Goal: Information Seeking & Learning: Learn about a topic

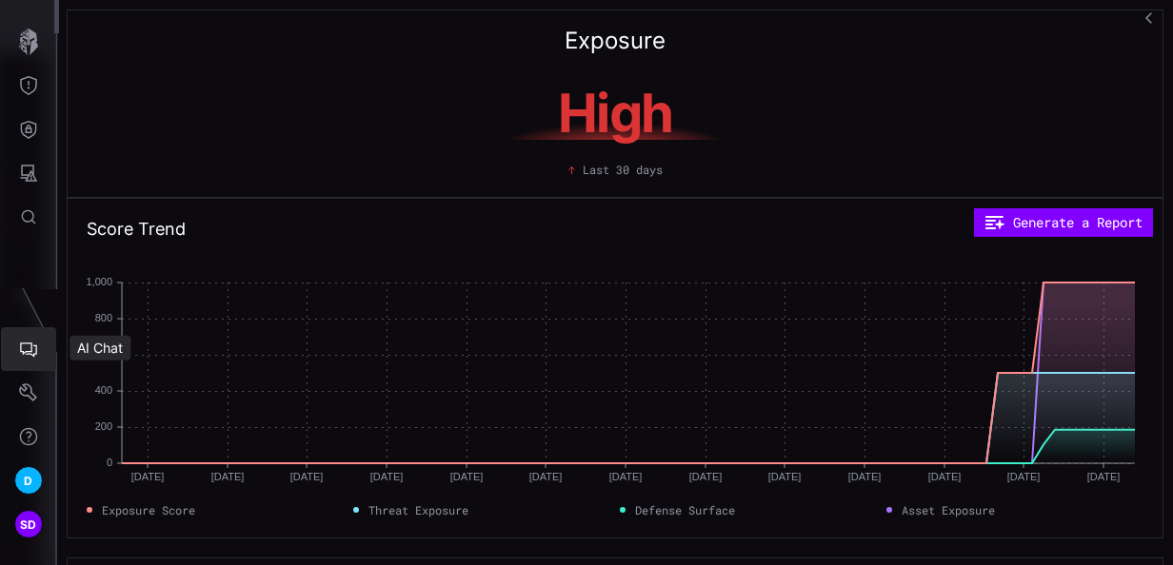
click at [25, 354] on icon "AI Chat" at bounding box center [28, 349] width 19 height 19
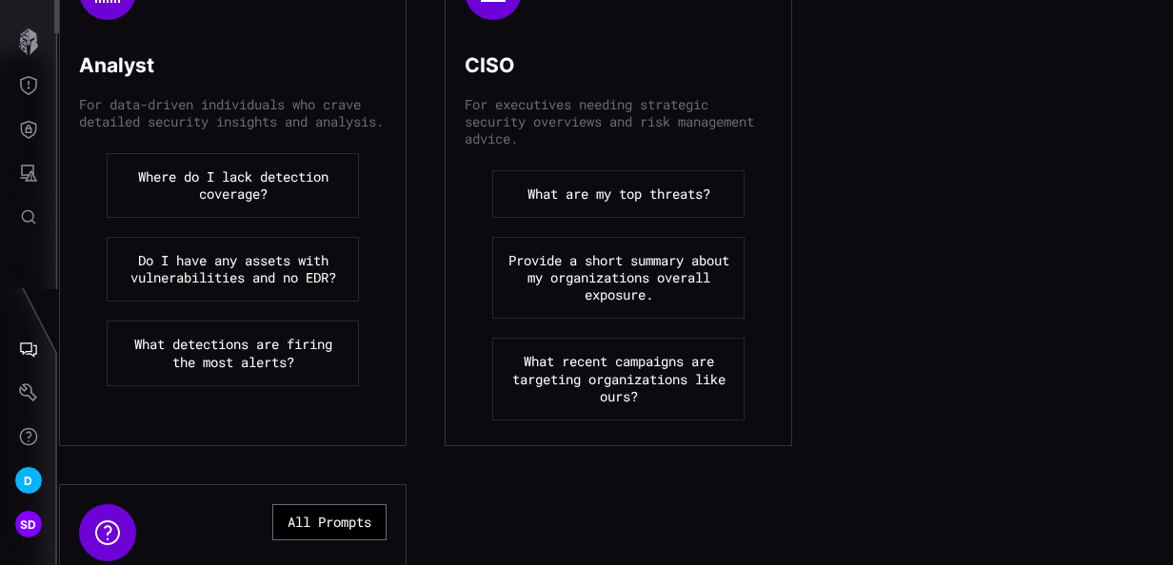
scroll to position [381, 0]
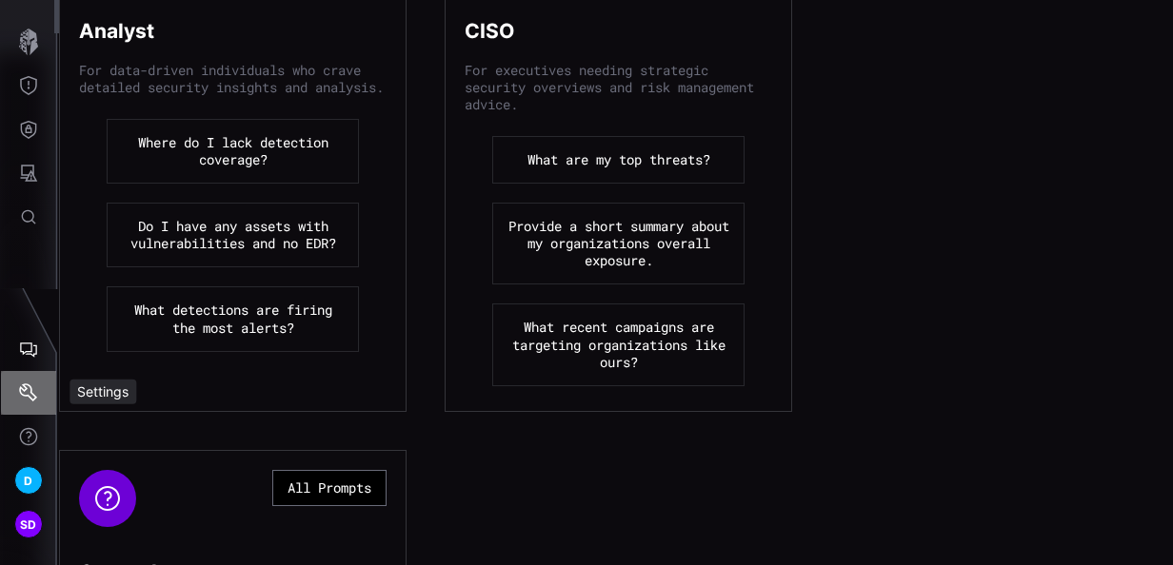
click at [25, 388] on icon "Settings" at bounding box center [28, 393] width 19 height 19
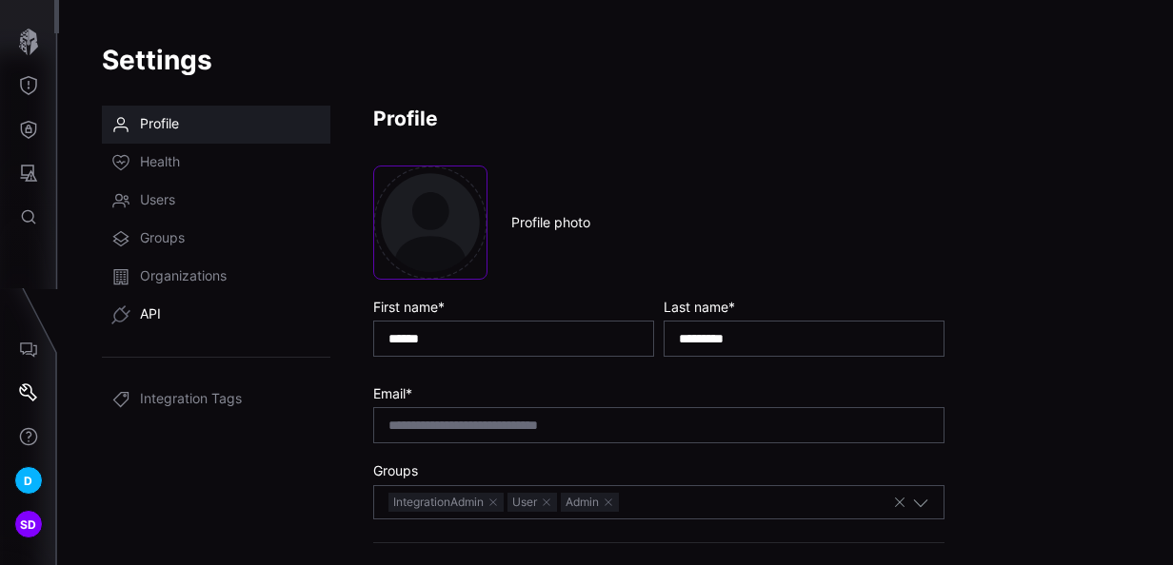
click at [150, 305] on link "API" at bounding box center [216, 315] width 228 height 38
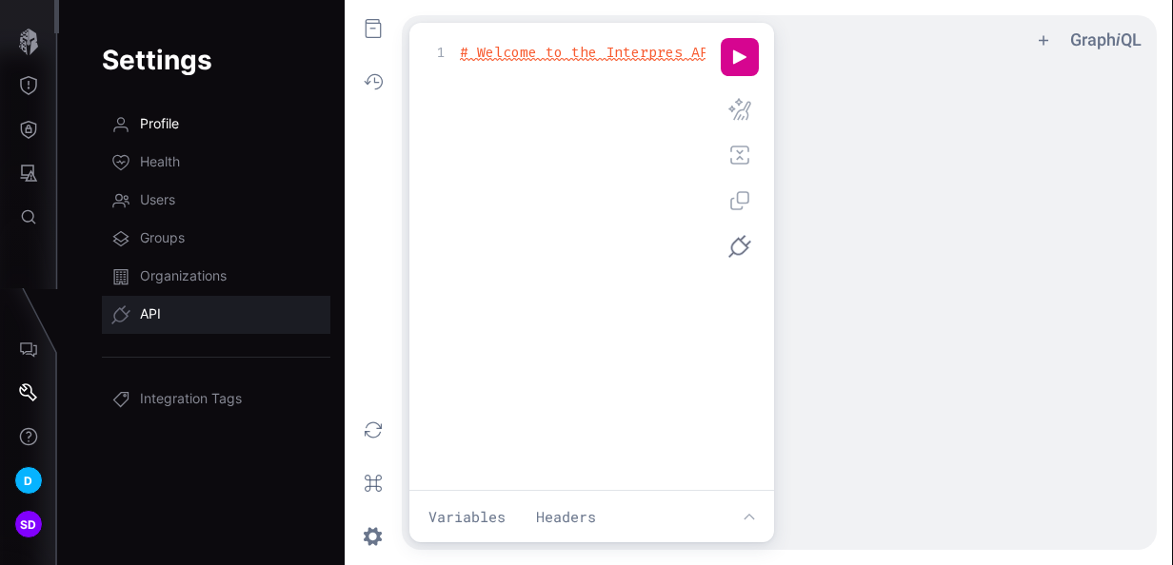
click at [167, 124] on span "Profile" at bounding box center [159, 124] width 39 height 19
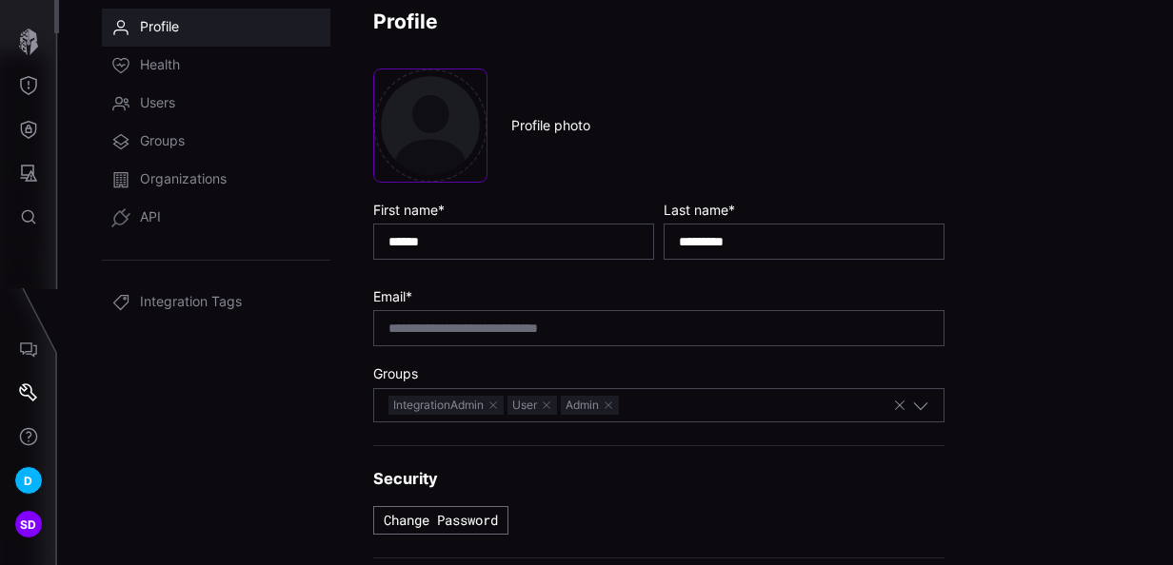
scroll to position [176, 0]
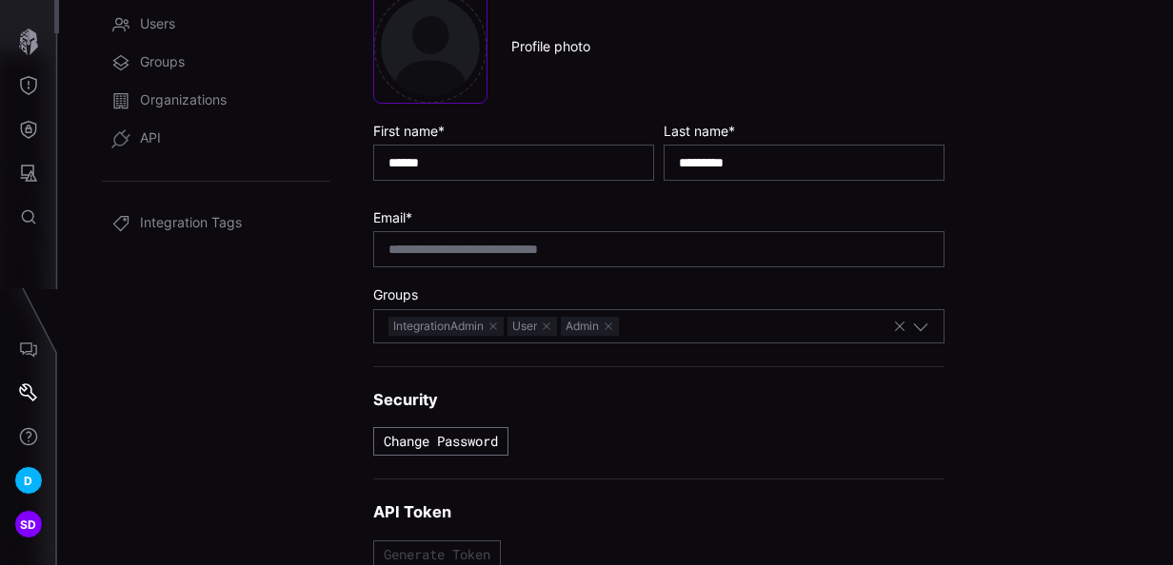
click at [460, 546] on button "Generate Token" at bounding box center [437, 555] width 128 height 29
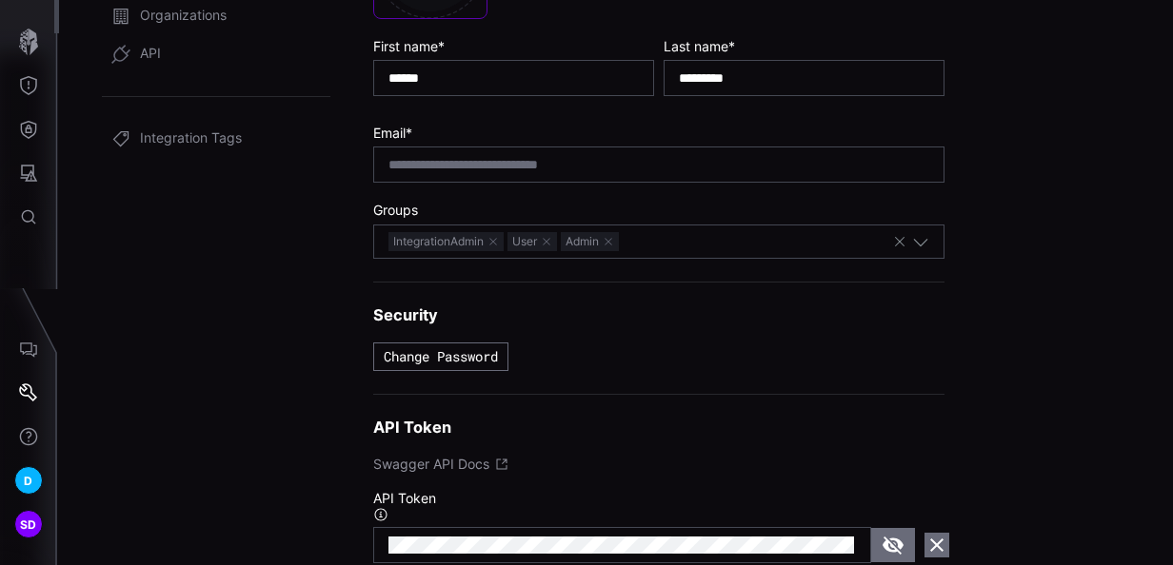
scroll to position [346, 0]
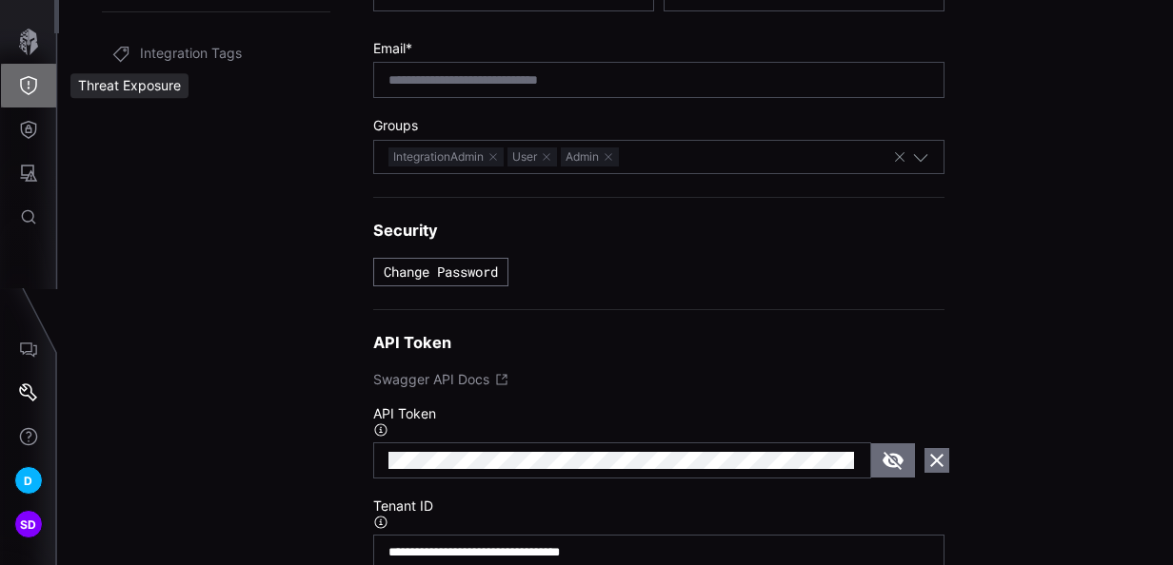
click at [25, 84] on icon "Threat Exposure" at bounding box center [28, 85] width 19 height 19
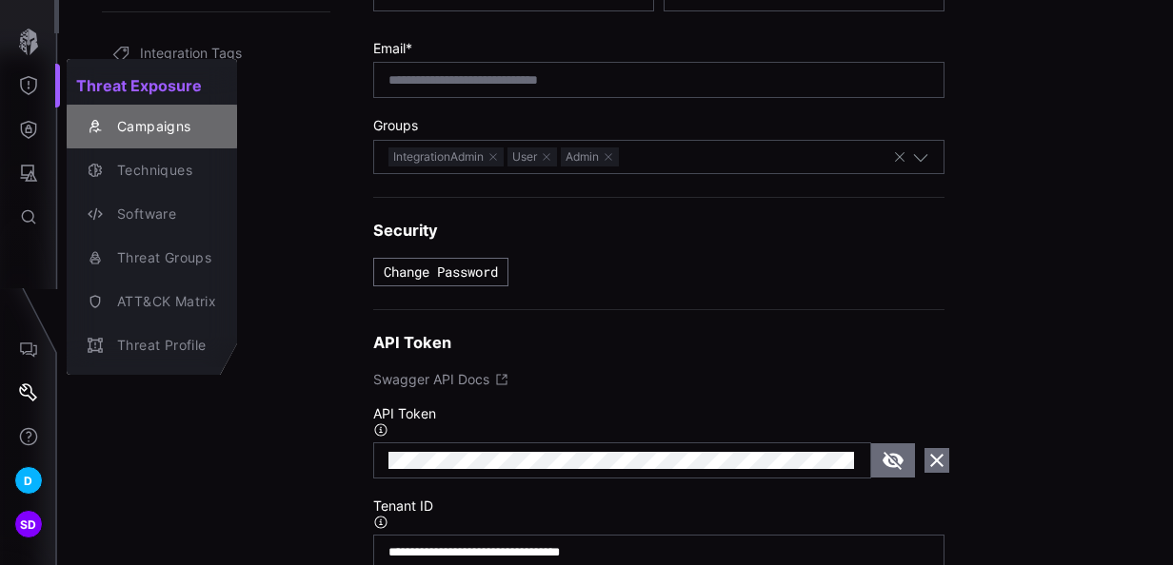
click at [146, 131] on div "Campaigns" at bounding box center [162, 127] width 109 height 24
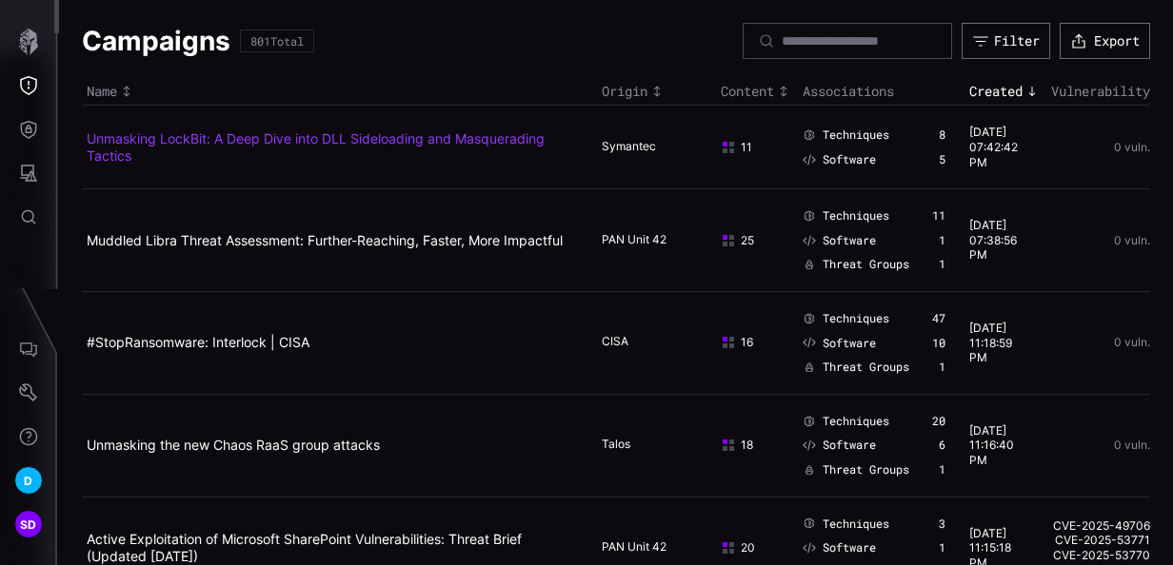
click at [154, 140] on link "Unmasking LockBit: A Deep Dive into DLL Sideloading and Masquerading Tactics" at bounding box center [316, 146] width 458 height 33
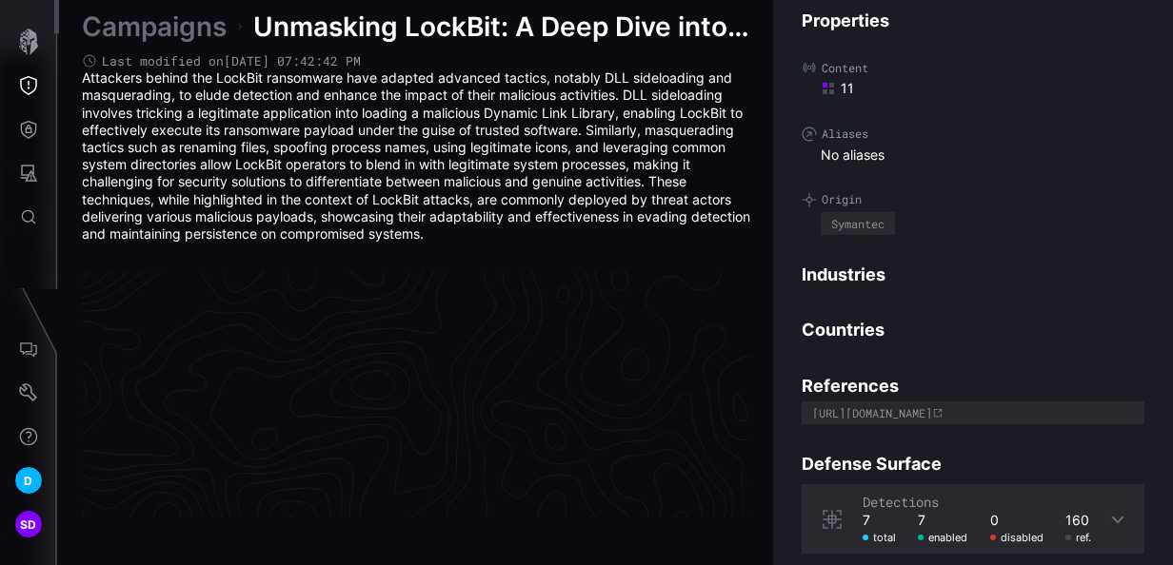
scroll to position [4167, 1100]
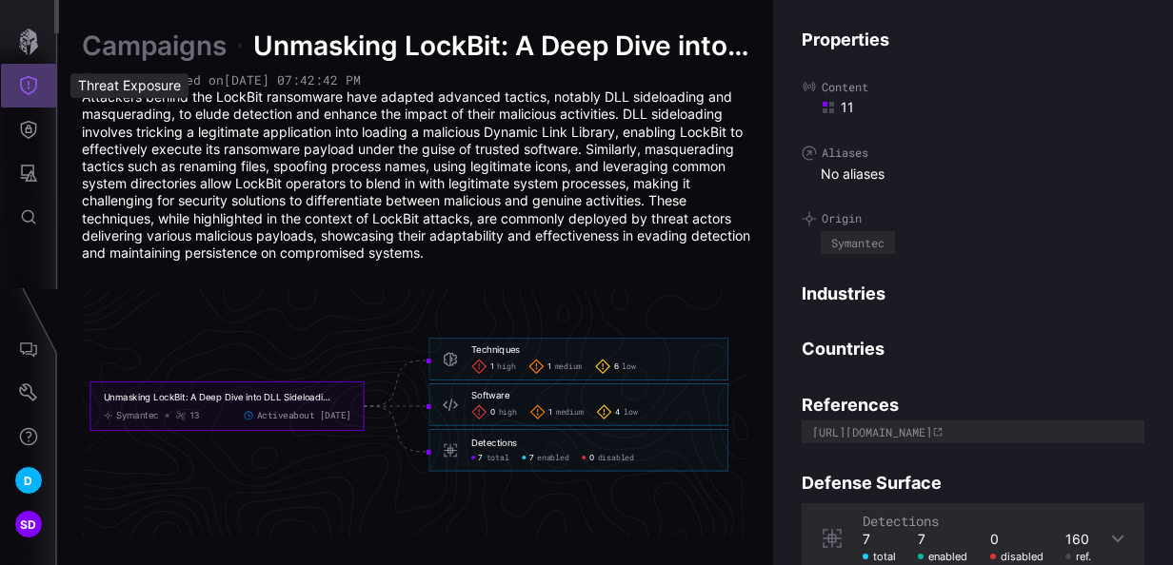
click at [32, 84] on icon "Threat Exposure" at bounding box center [28, 85] width 19 height 19
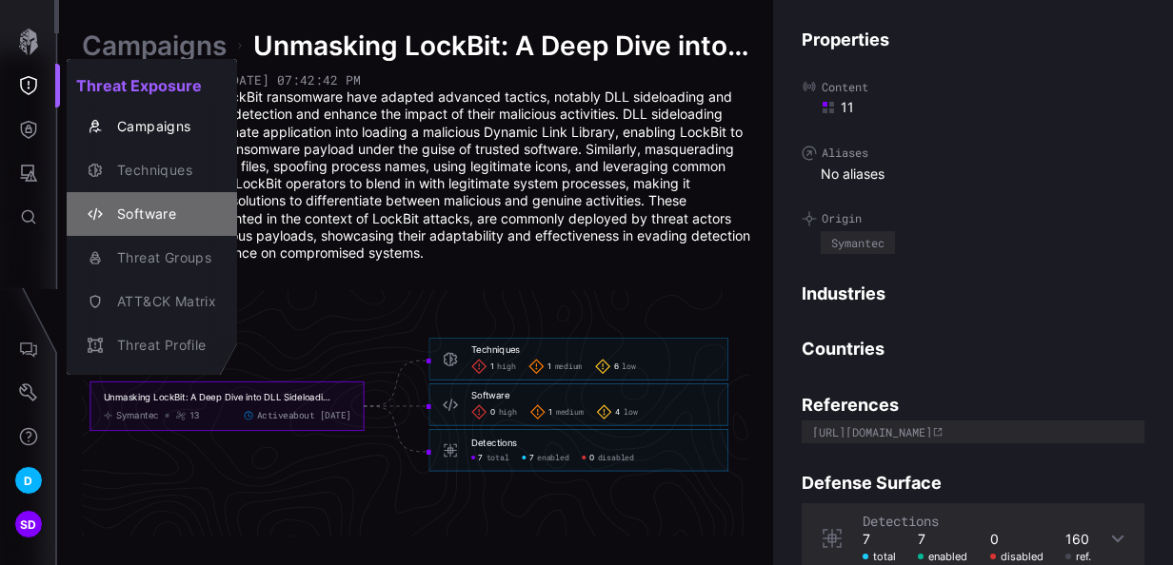
click at [161, 209] on div "Software" at bounding box center [162, 215] width 109 height 24
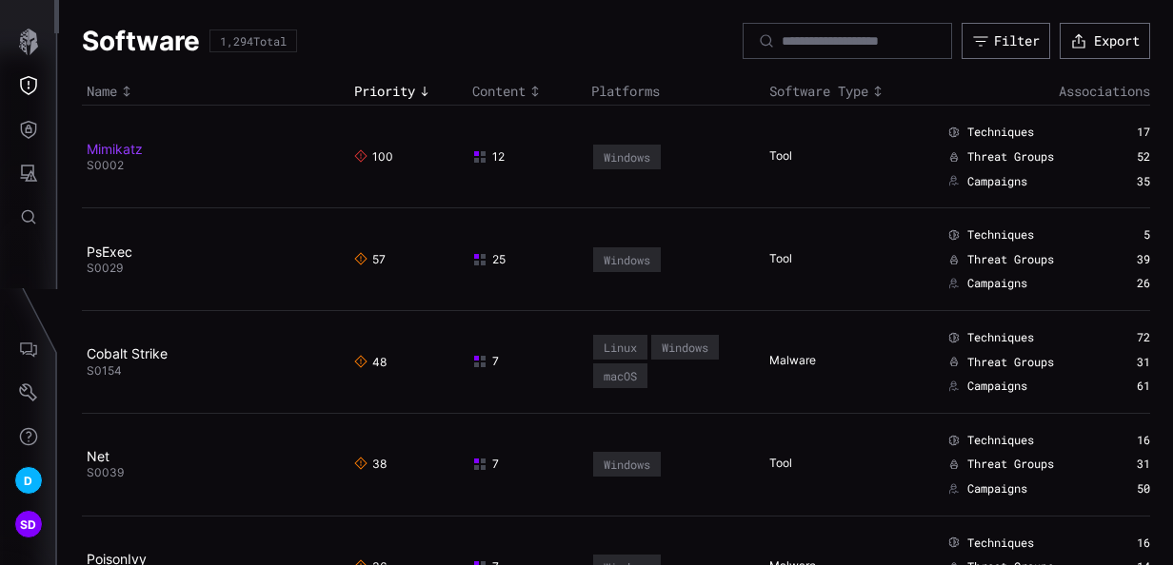
click at [109, 147] on link "Mimikatz" at bounding box center [115, 149] width 56 height 16
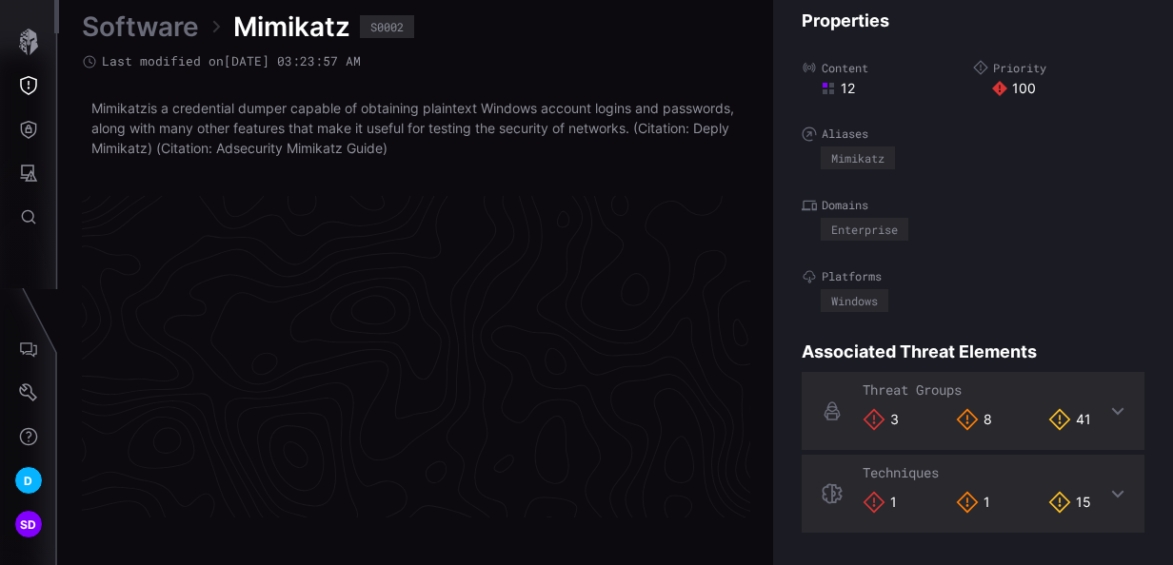
scroll to position [4129, 1100]
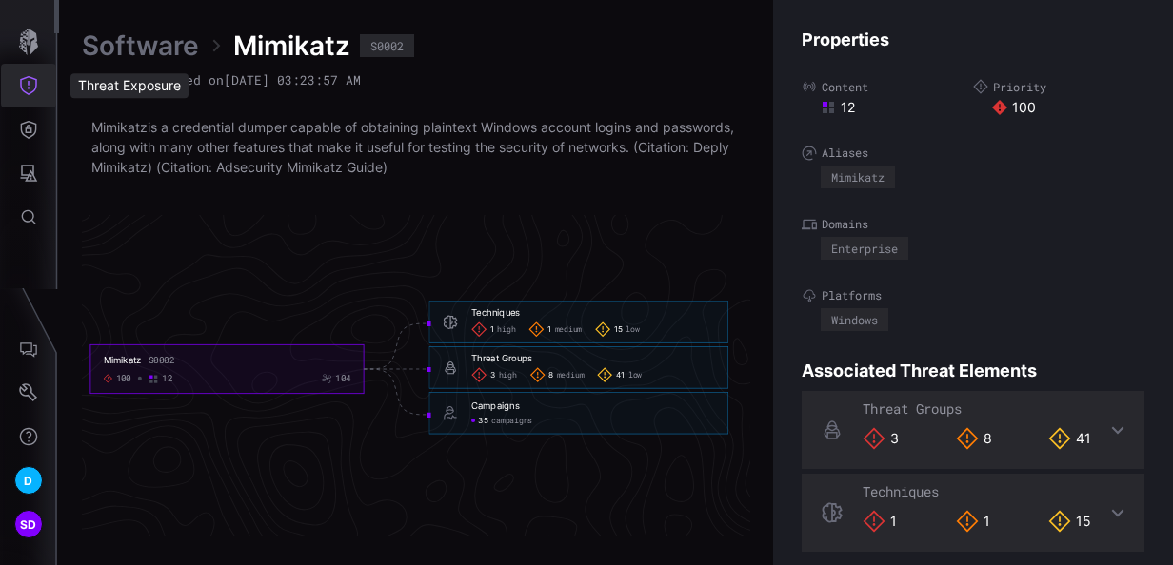
click at [38, 81] on button "Threat Exposure" at bounding box center [28, 86] width 55 height 44
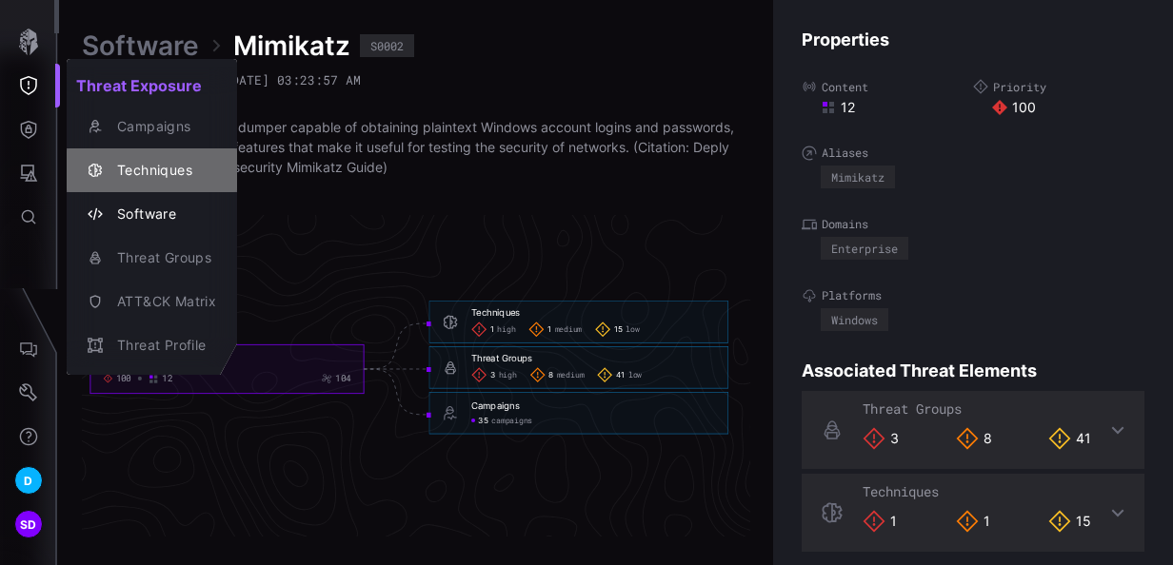
click at [160, 173] on div "Techniques" at bounding box center [162, 171] width 109 height 24
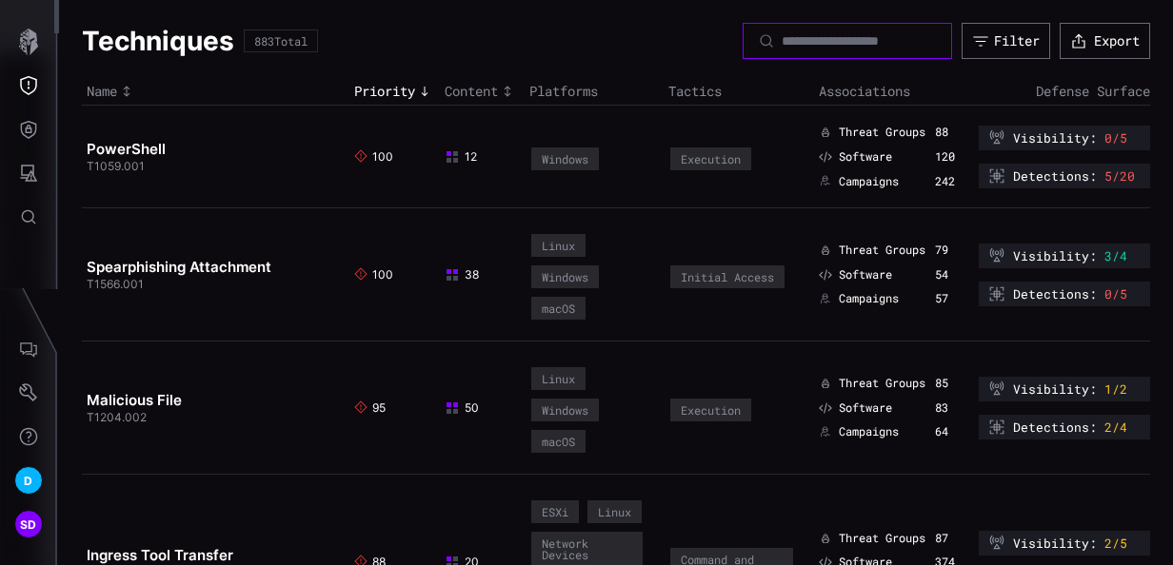
click at [781, 43] on input at bounding box center [847, 40] width 133 height 17
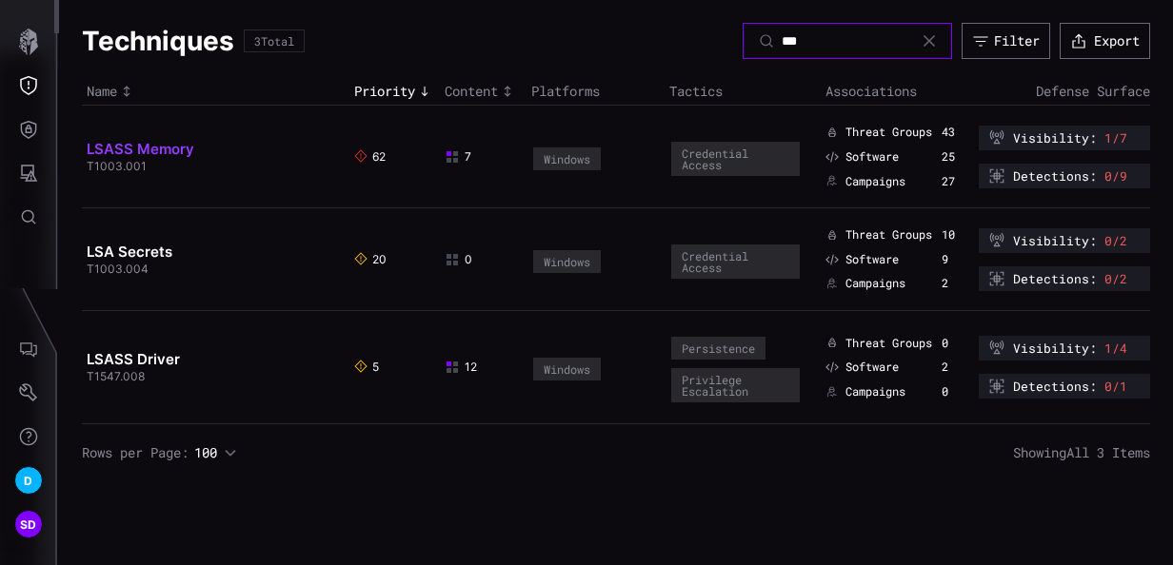
type input "***"
click at [125, 148] on link "LSASS Memory" at bounding box center [141, 149] width 108 height 18
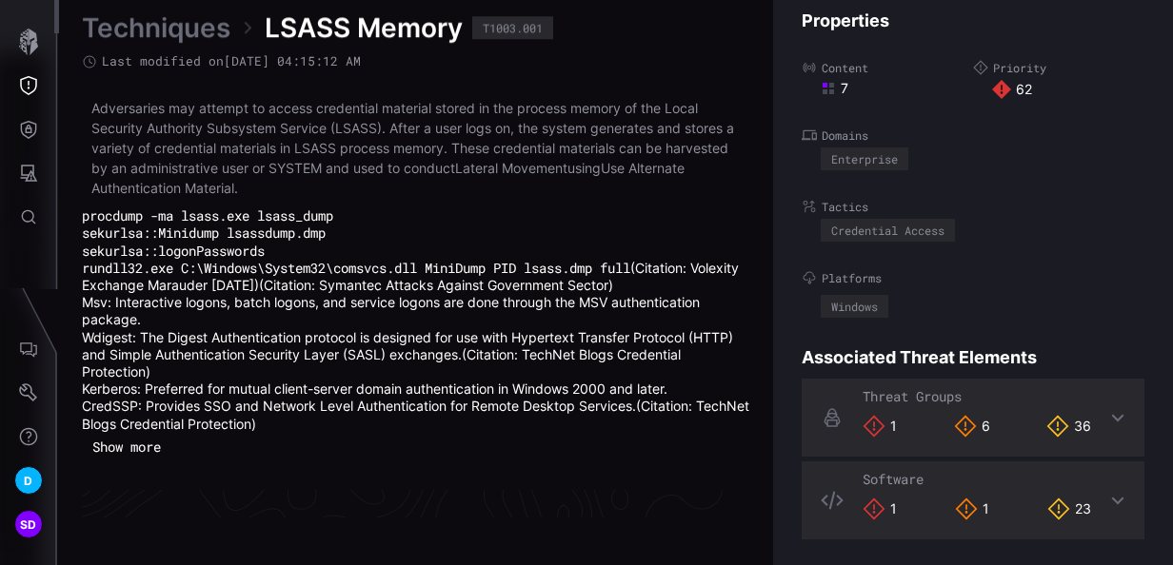
scroll to position [4276, 1100]
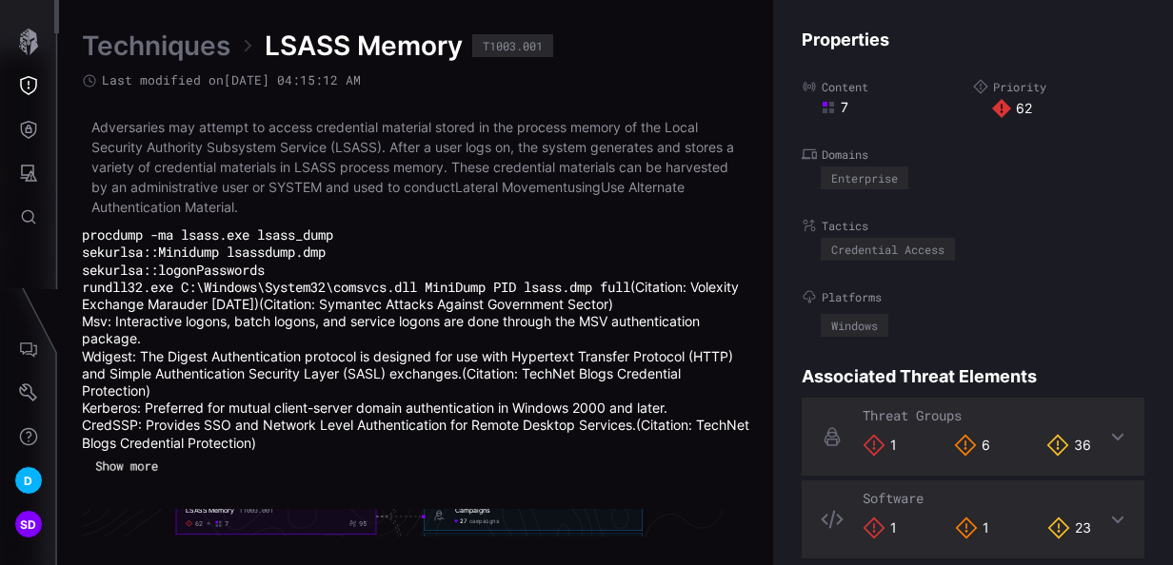
click at [140, 463] on button "Show more" at bounding box center [127, 466] width 82 height 27
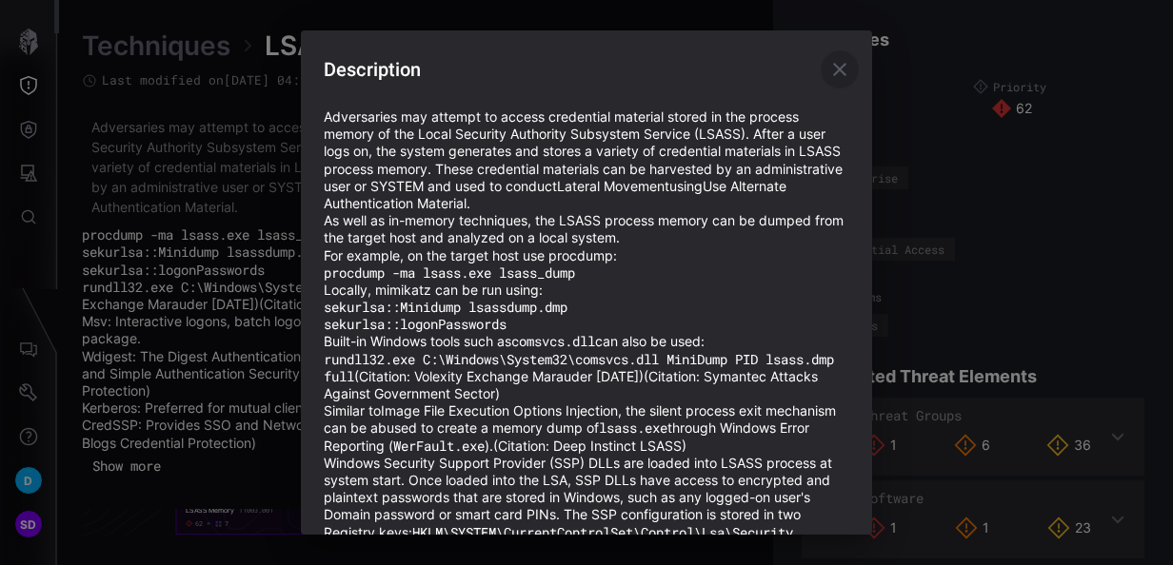
click at [828, 61] on icon "button" at bounding box center [839, 69] width 23 height 23
